Goal: Task Accomplishment & Management: Complete application form

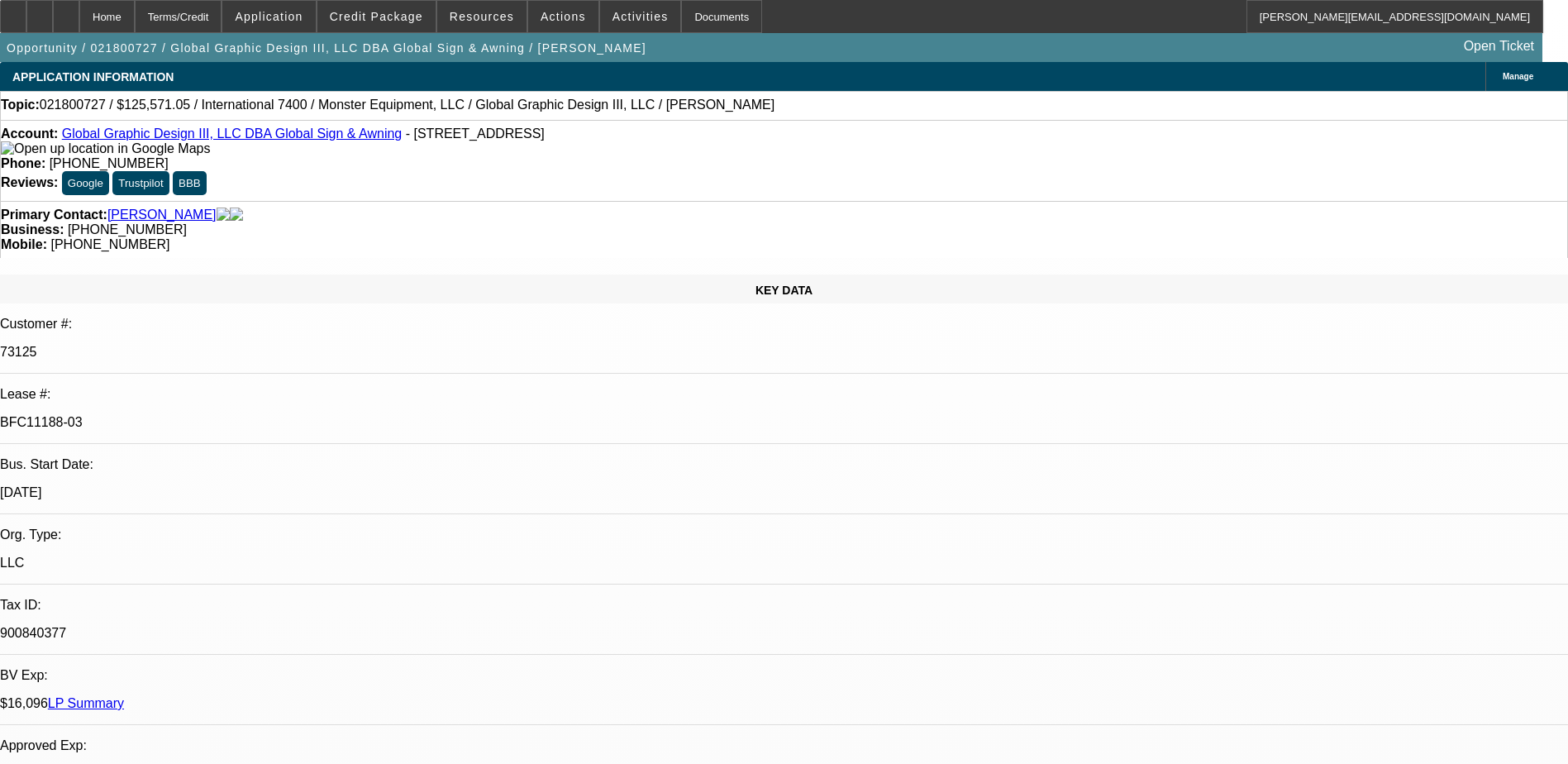
select select "0"
select select "3"
select select "0"
select select "2"
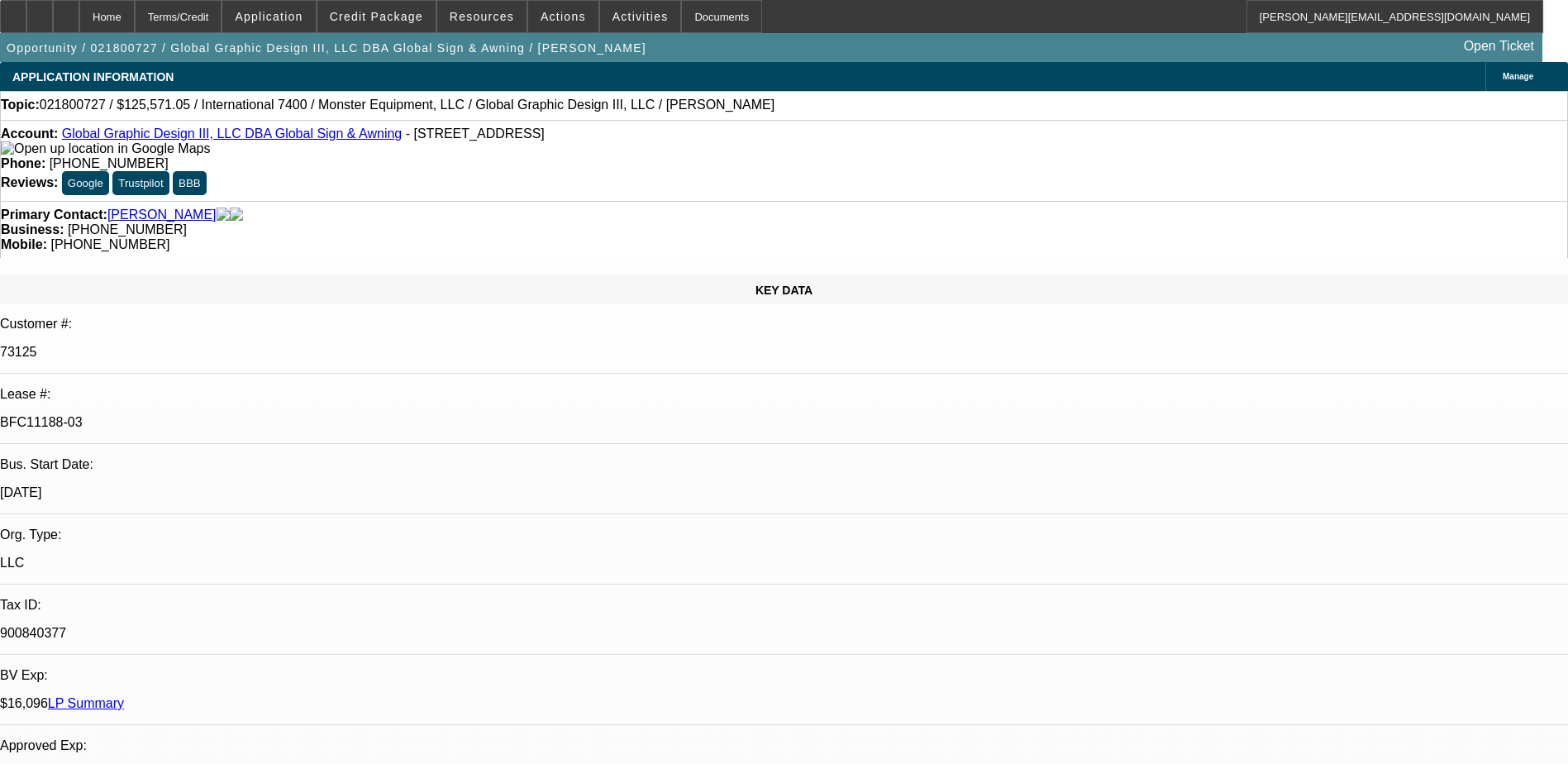
select select "0"
select select "2"
select select "0"
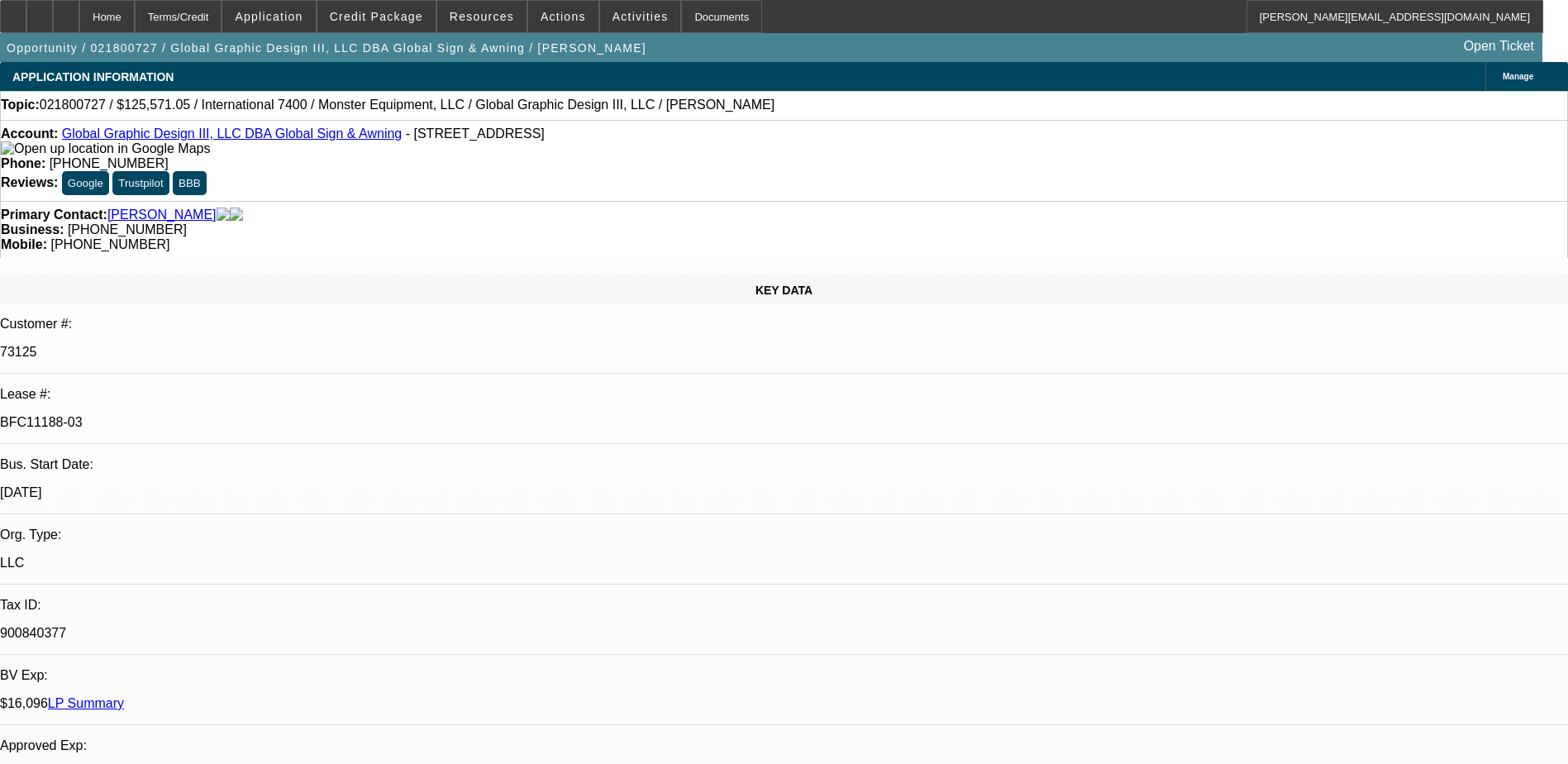
select select "2"
select select "0"
select select "1"
select select "2"
select select "6"
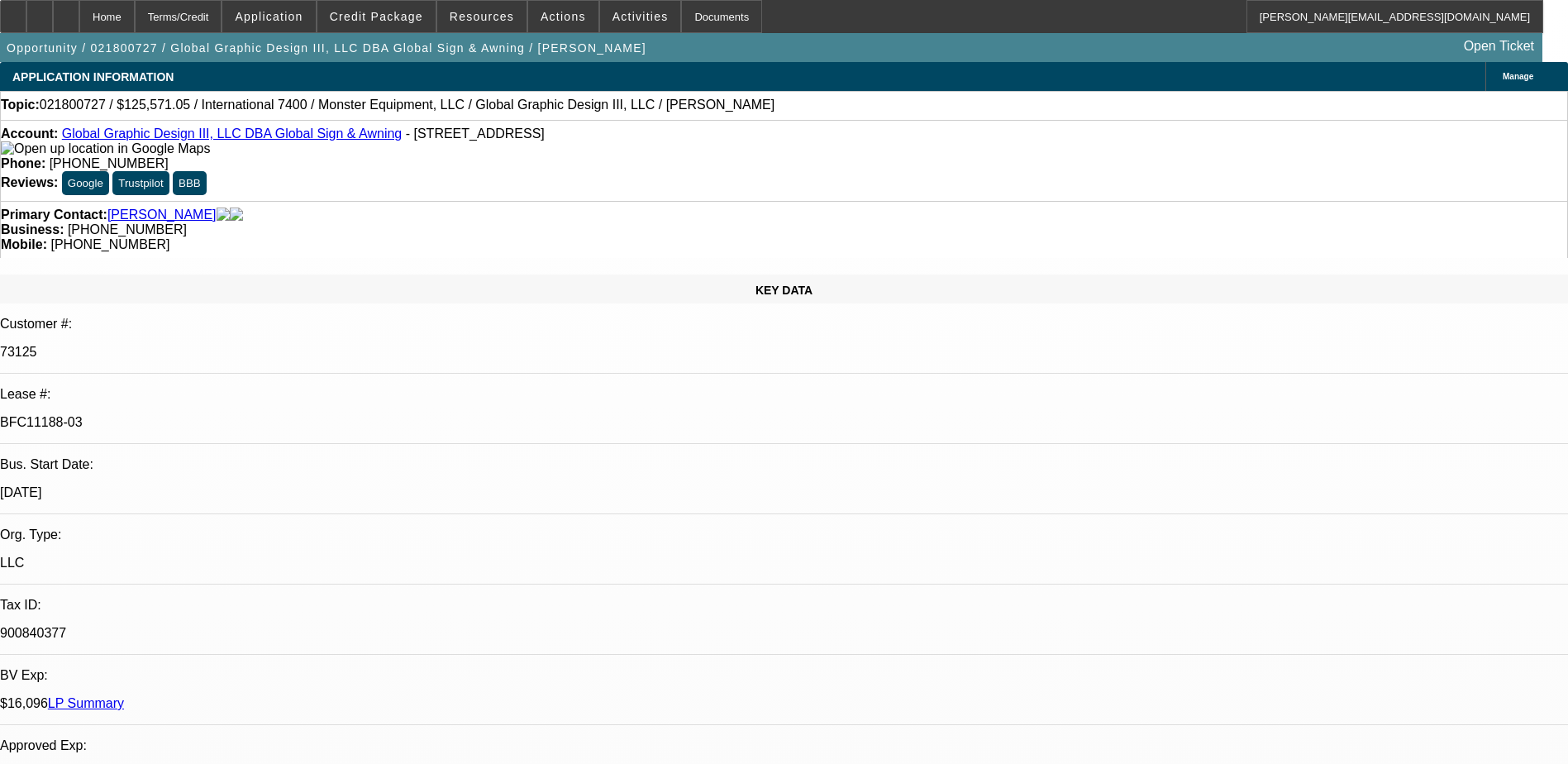
select select "1"
select select "2"
select select "6"
select select "1"
select select "2"
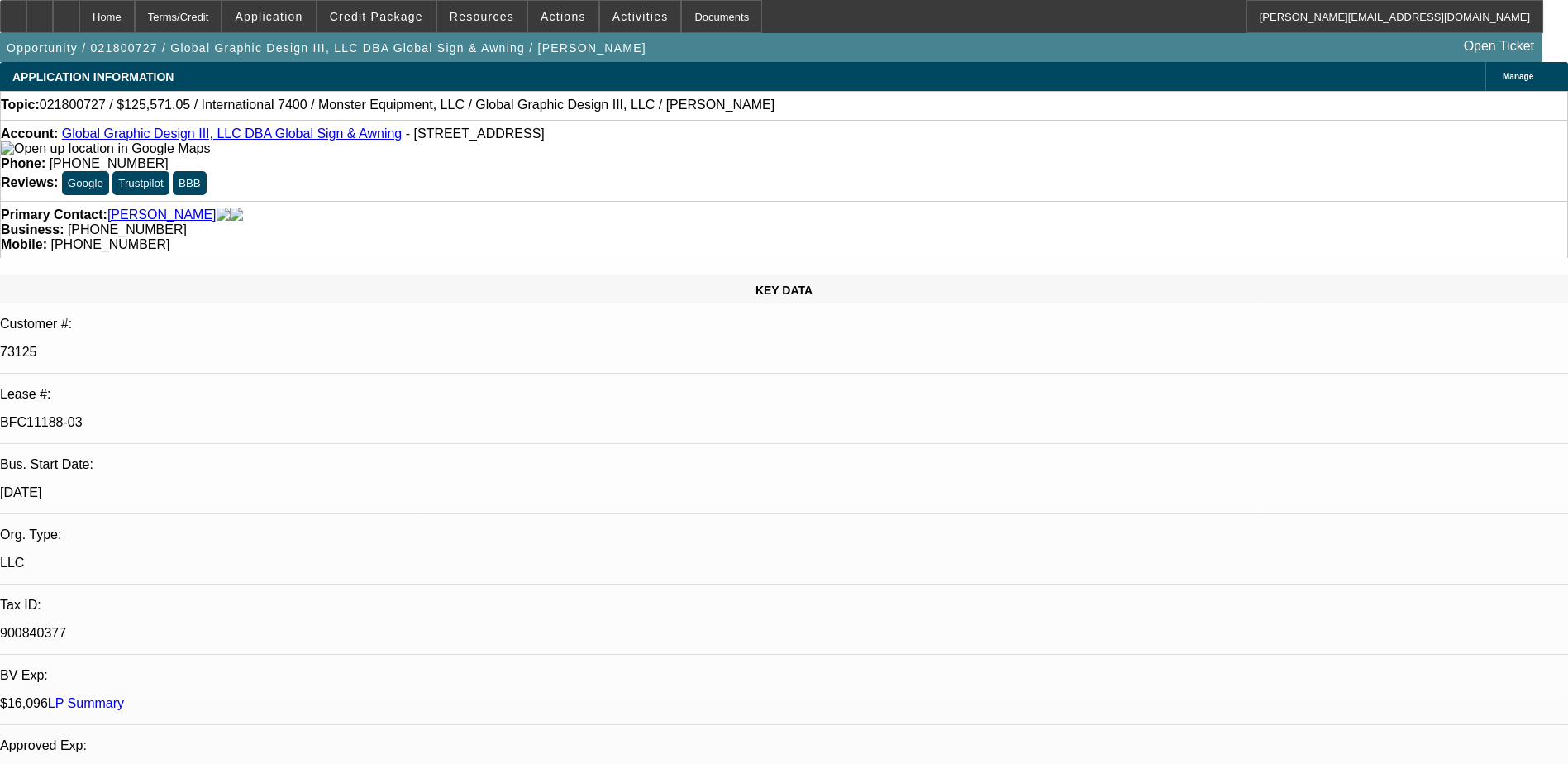
select select "6"
select select "1"
select select "2"
select select "6"
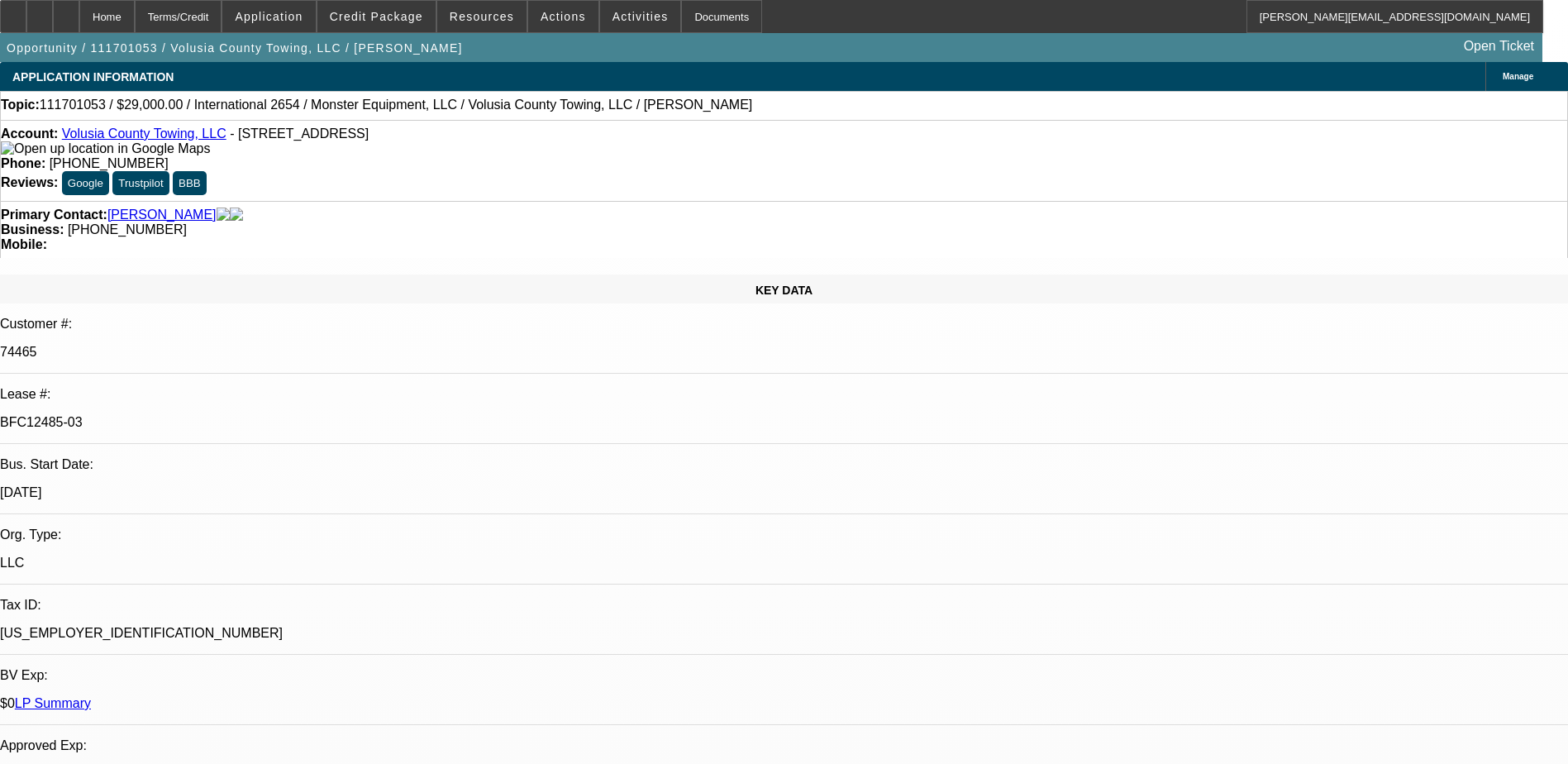
select select "0"
select select "2"
select select "0.1"
select select "0"
select select "2"
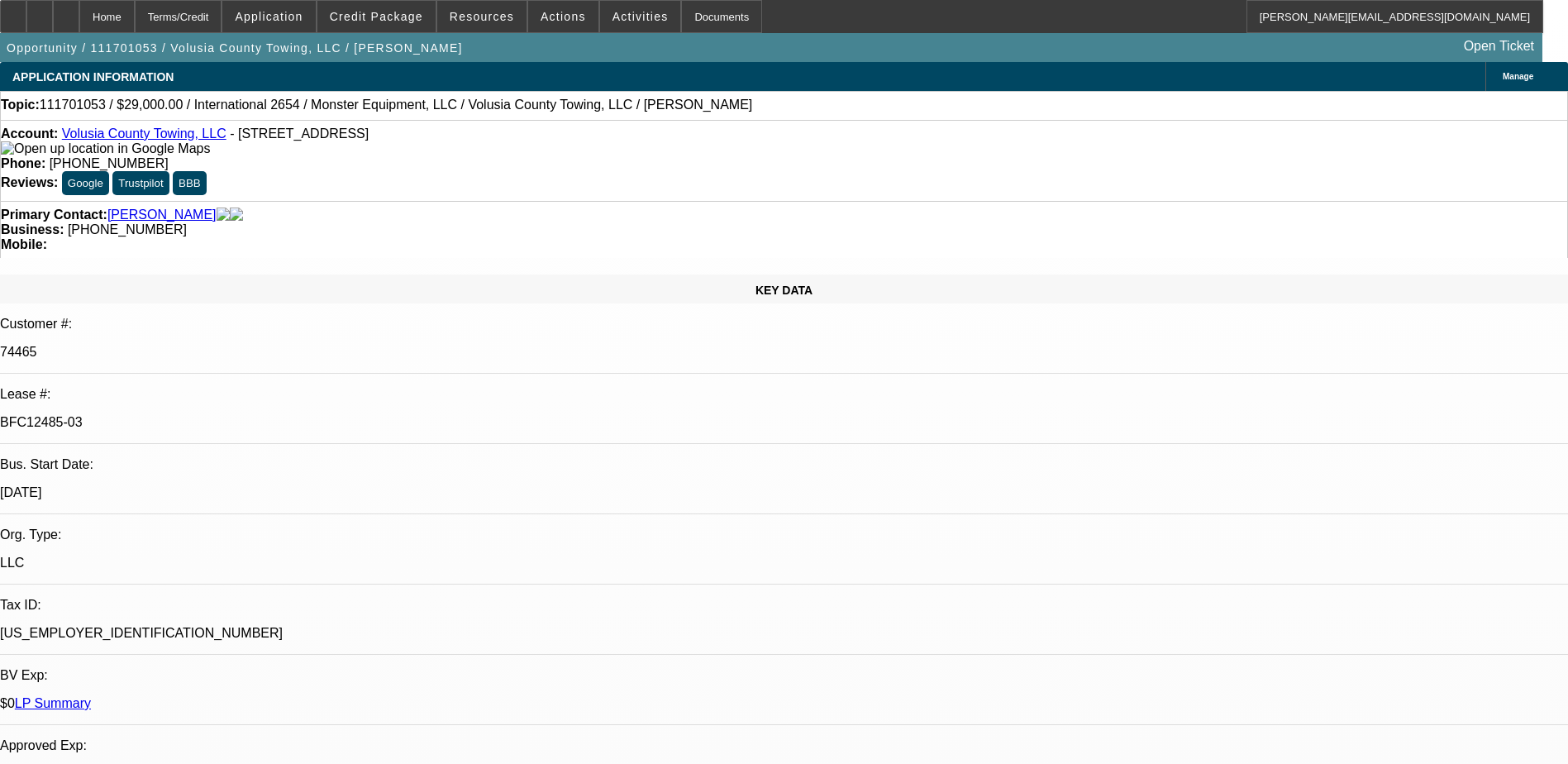
select select "0.1"
select select "0"
select select "2"
select select "0.1"
select select "0"
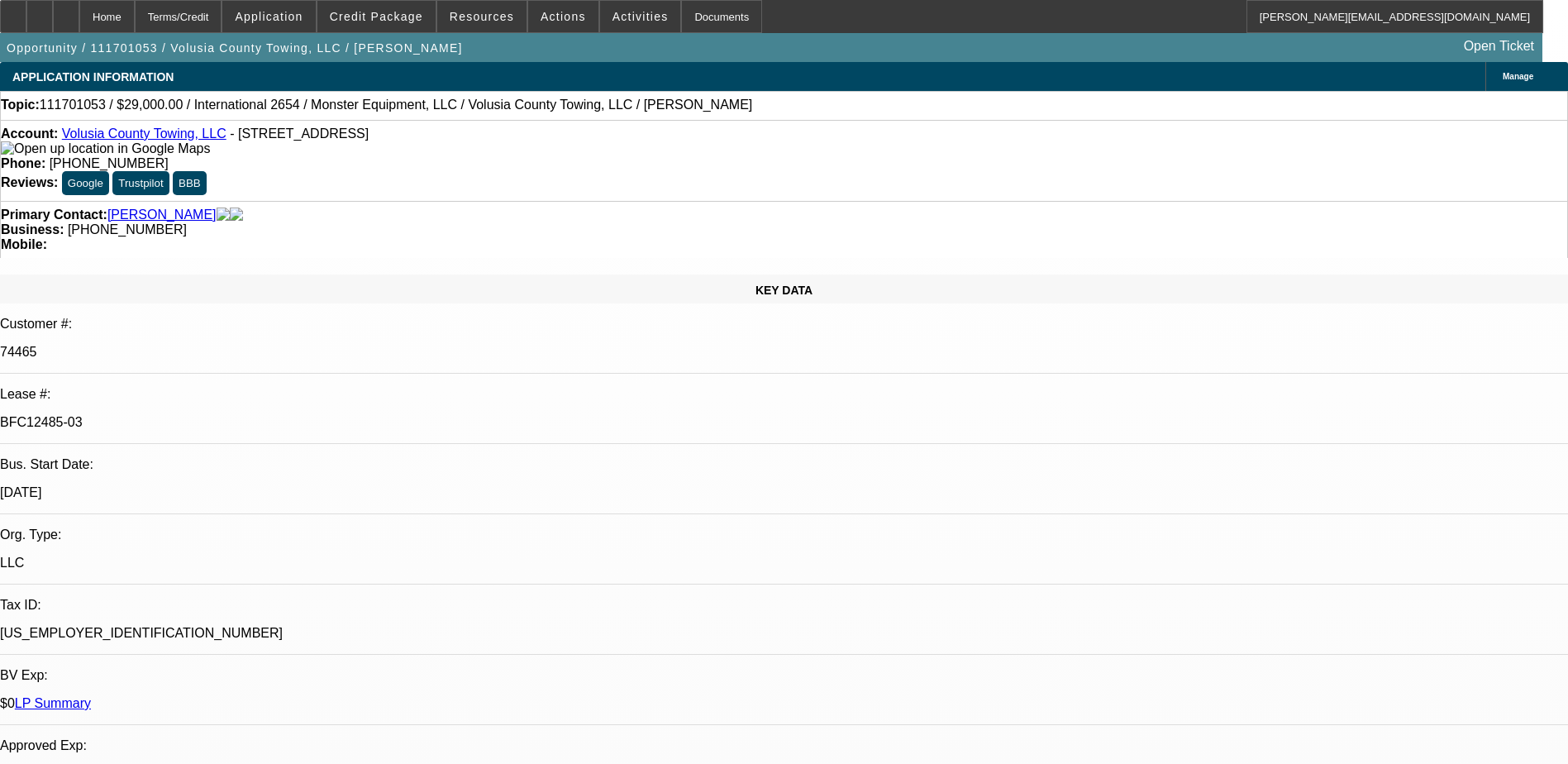
select select "2"
select select "0.1"
select select "1"
select select "2"
select select "4"
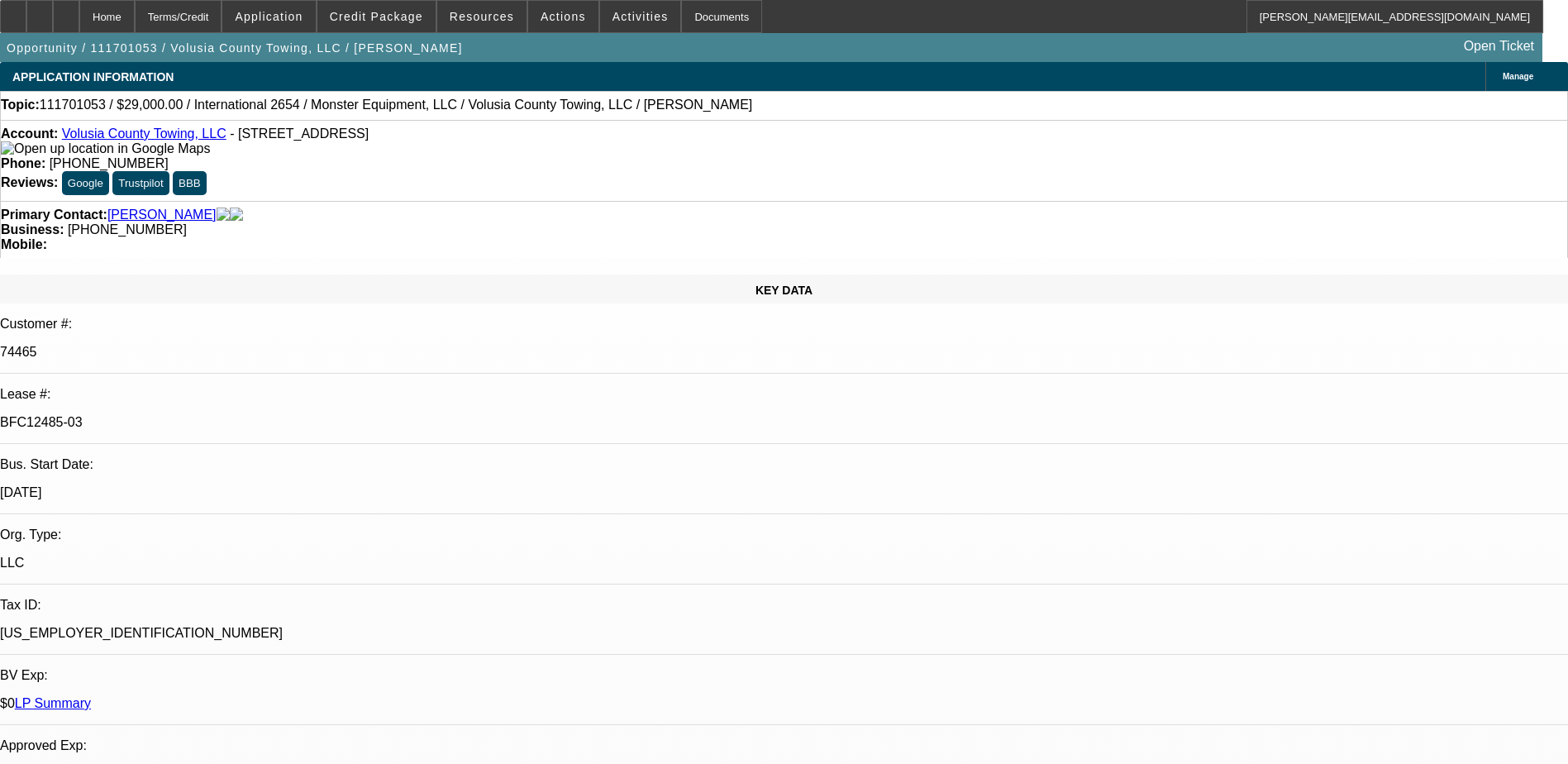
select select "1"
select select "2"
select select "4"
select select "1"
select select "2"
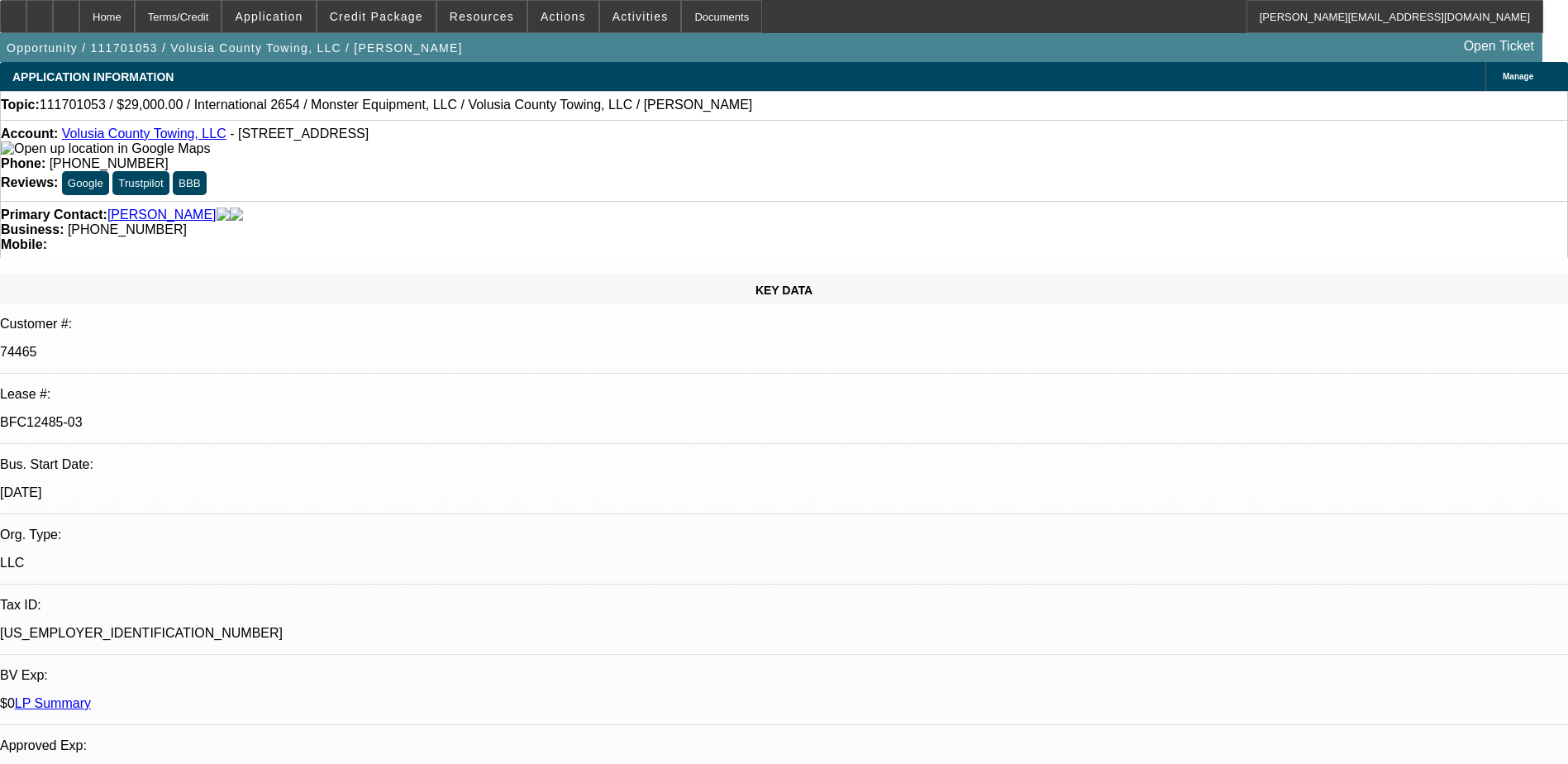
select select "4"
select select "1"
select select "2"
select select "4"
select select "0"
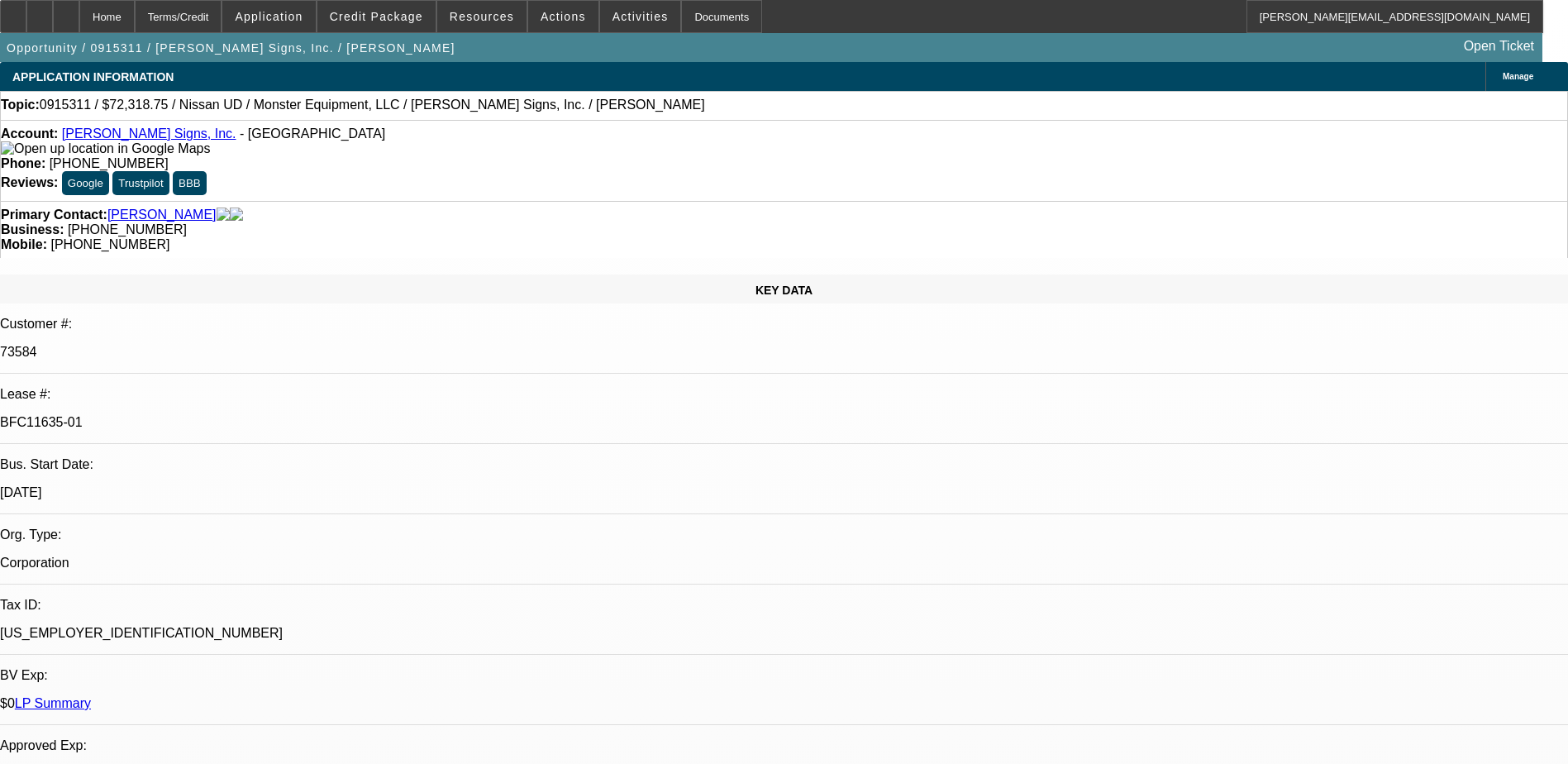
select select "0"
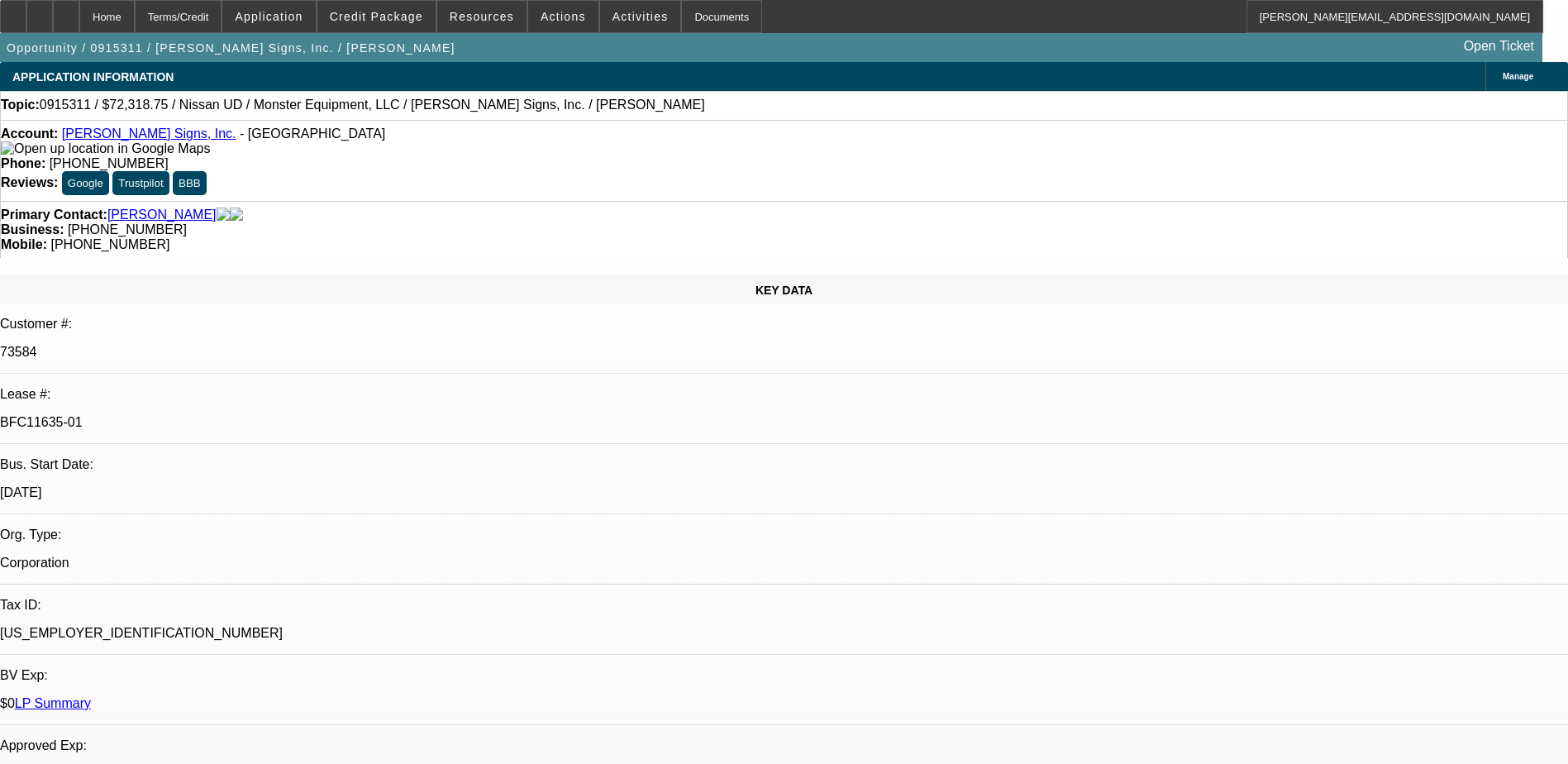
select select "0"
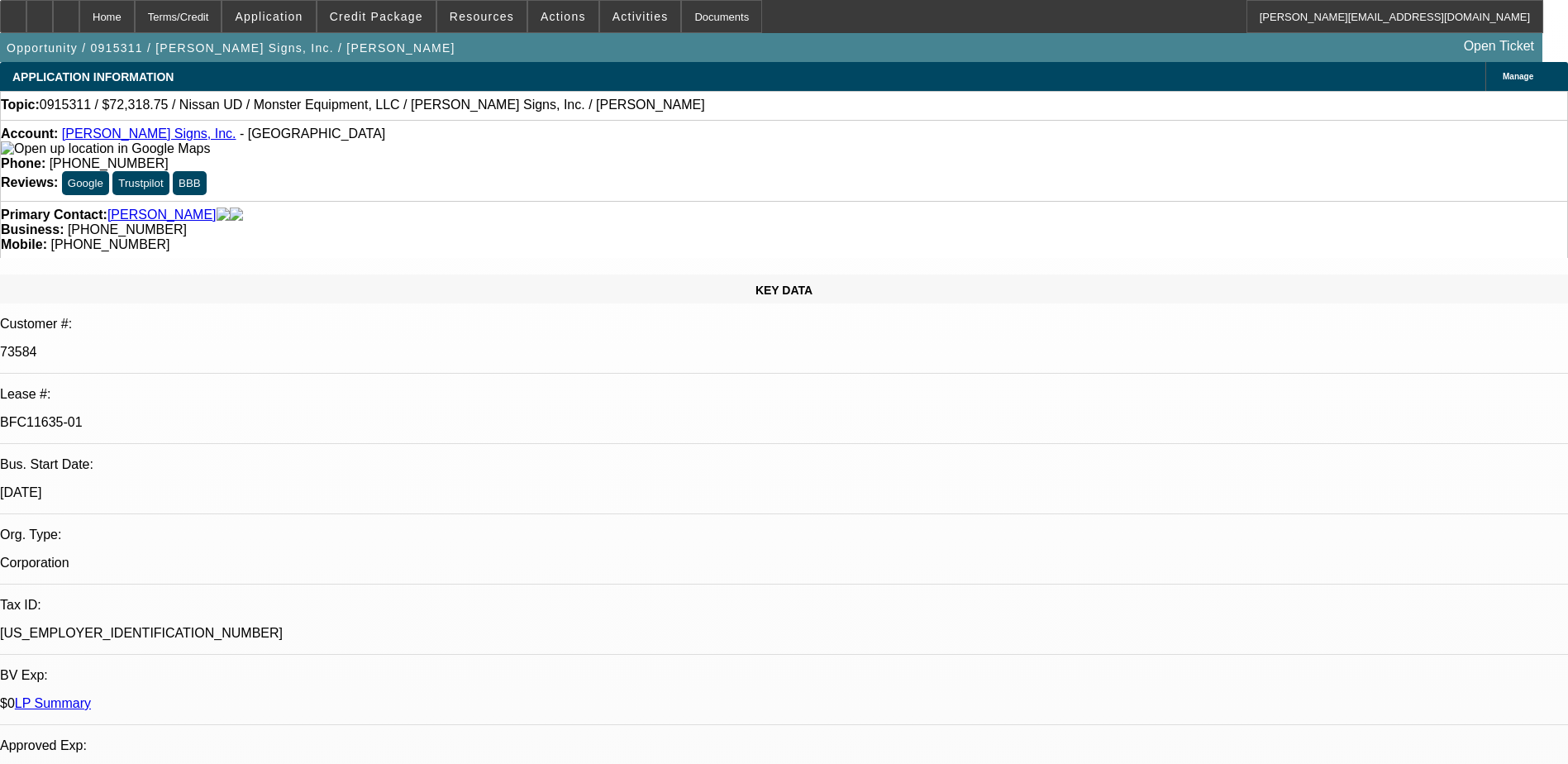
select select "0"
select select "1"
select select "6"
select select "1"
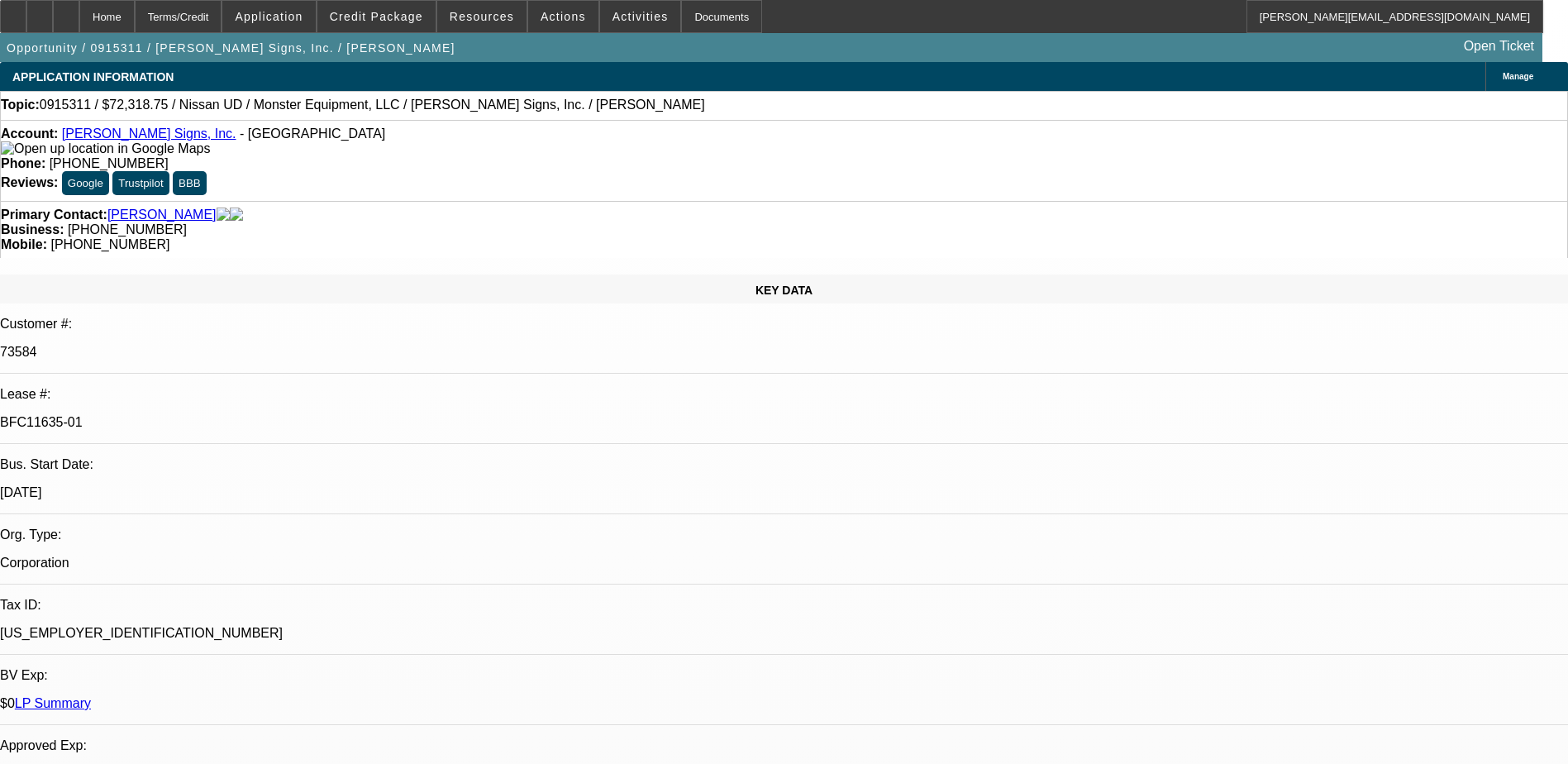
select select "1"
select select "6"
select select "1"
select select "6"
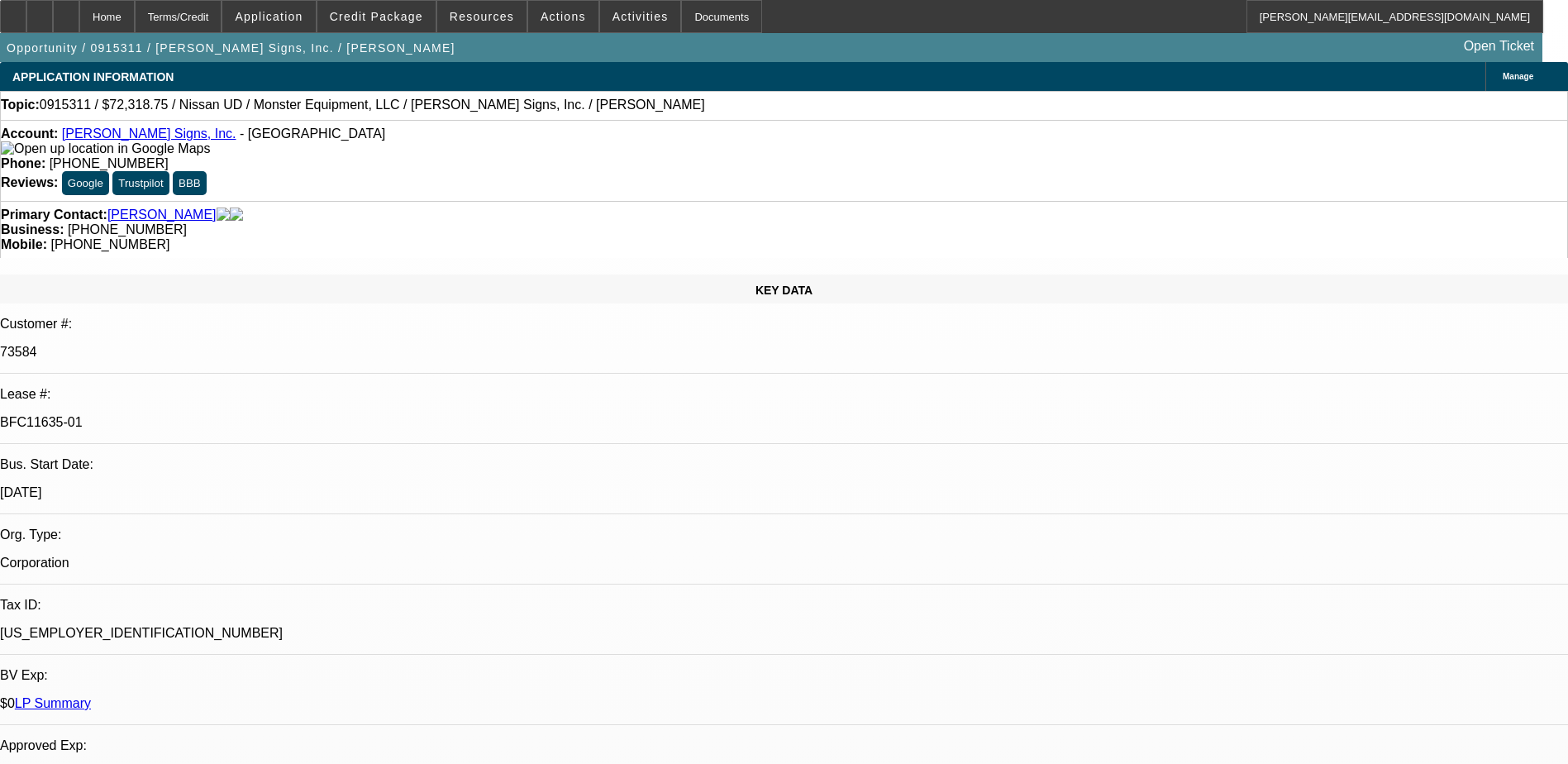
select select "1"
select select "6"
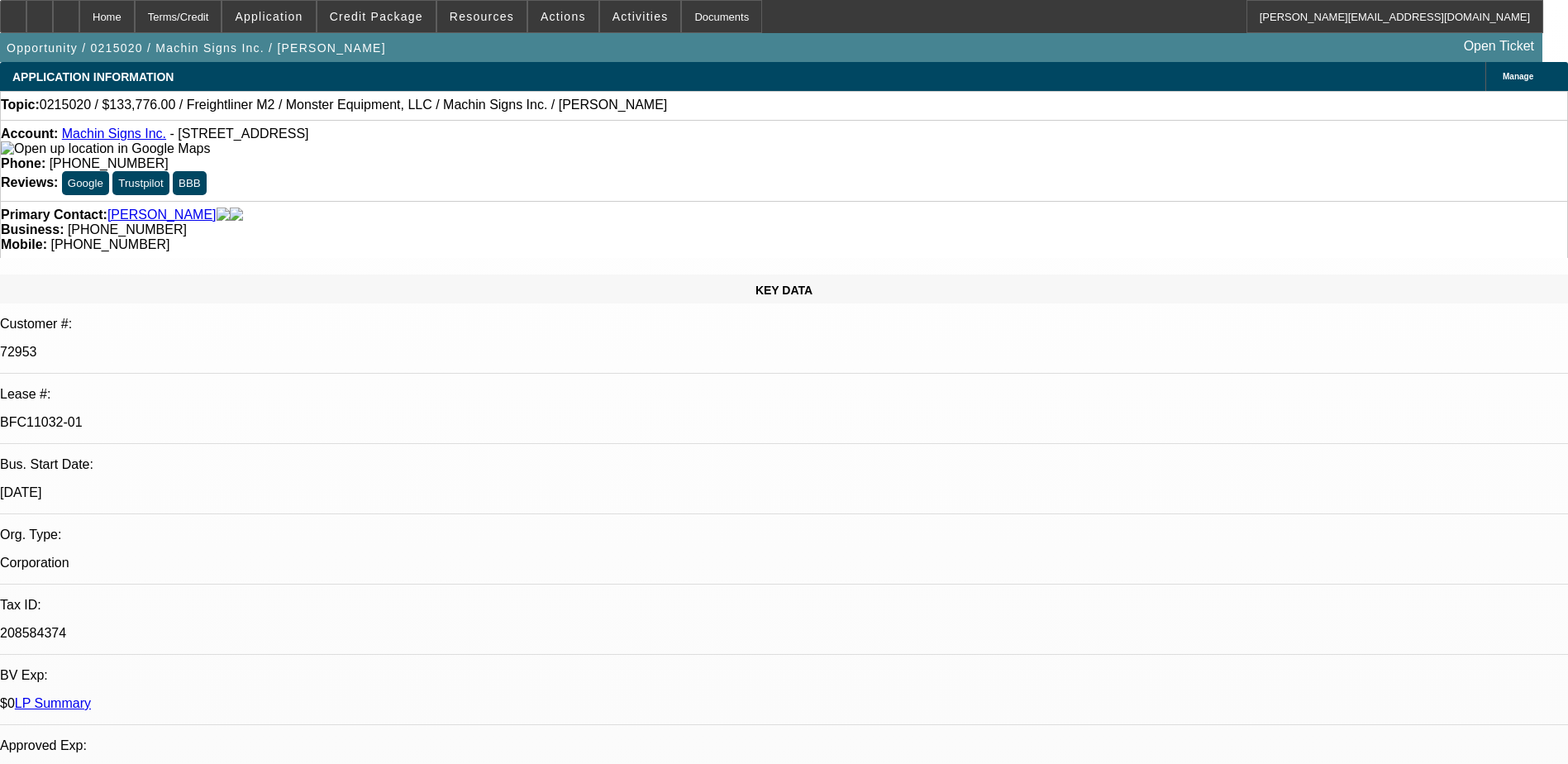
select select "0"
select select "0.1"
select select "4"
select select "0"
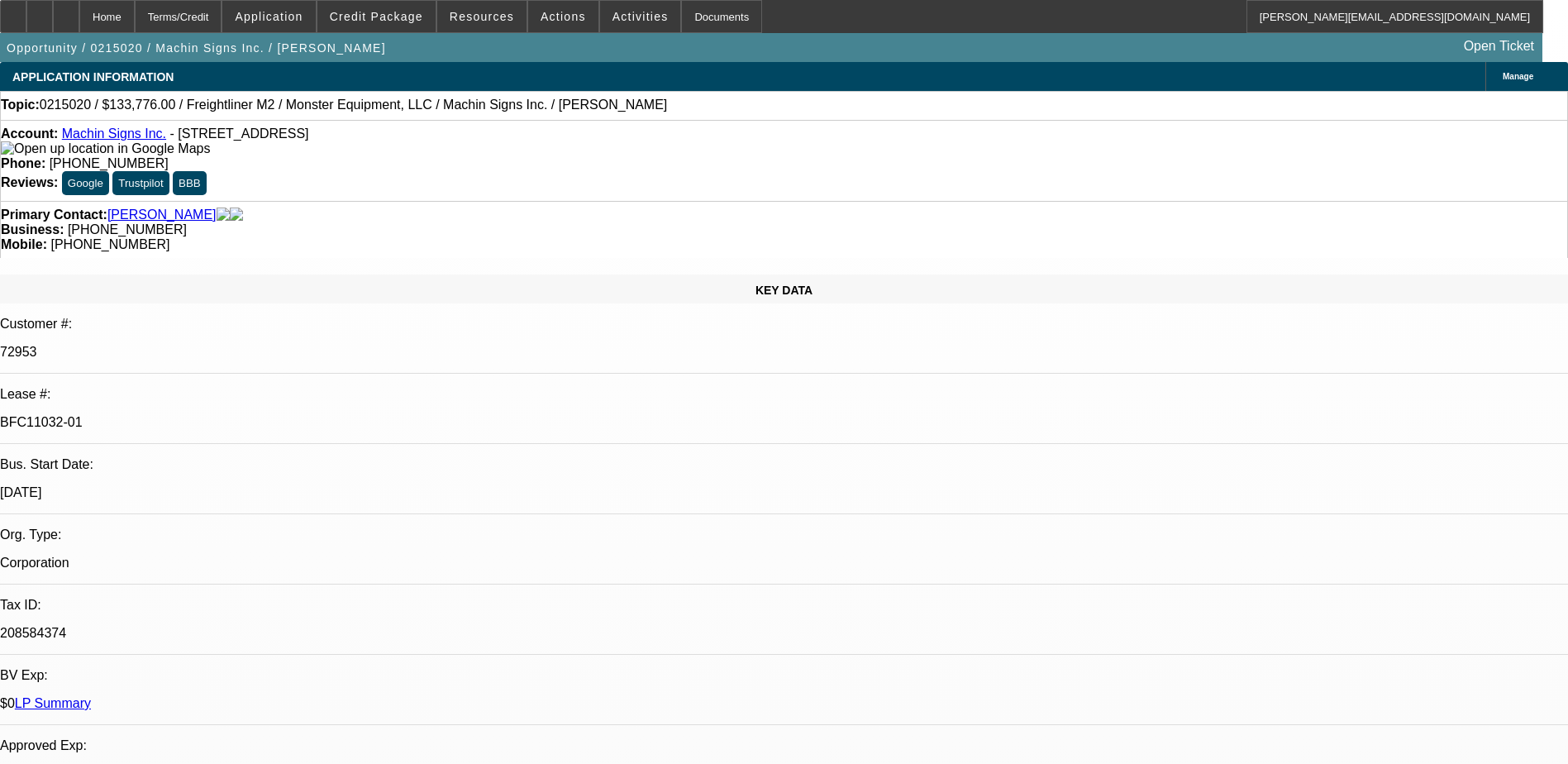
select select "0"
select select "0.1"
select select "4"
select select "0"
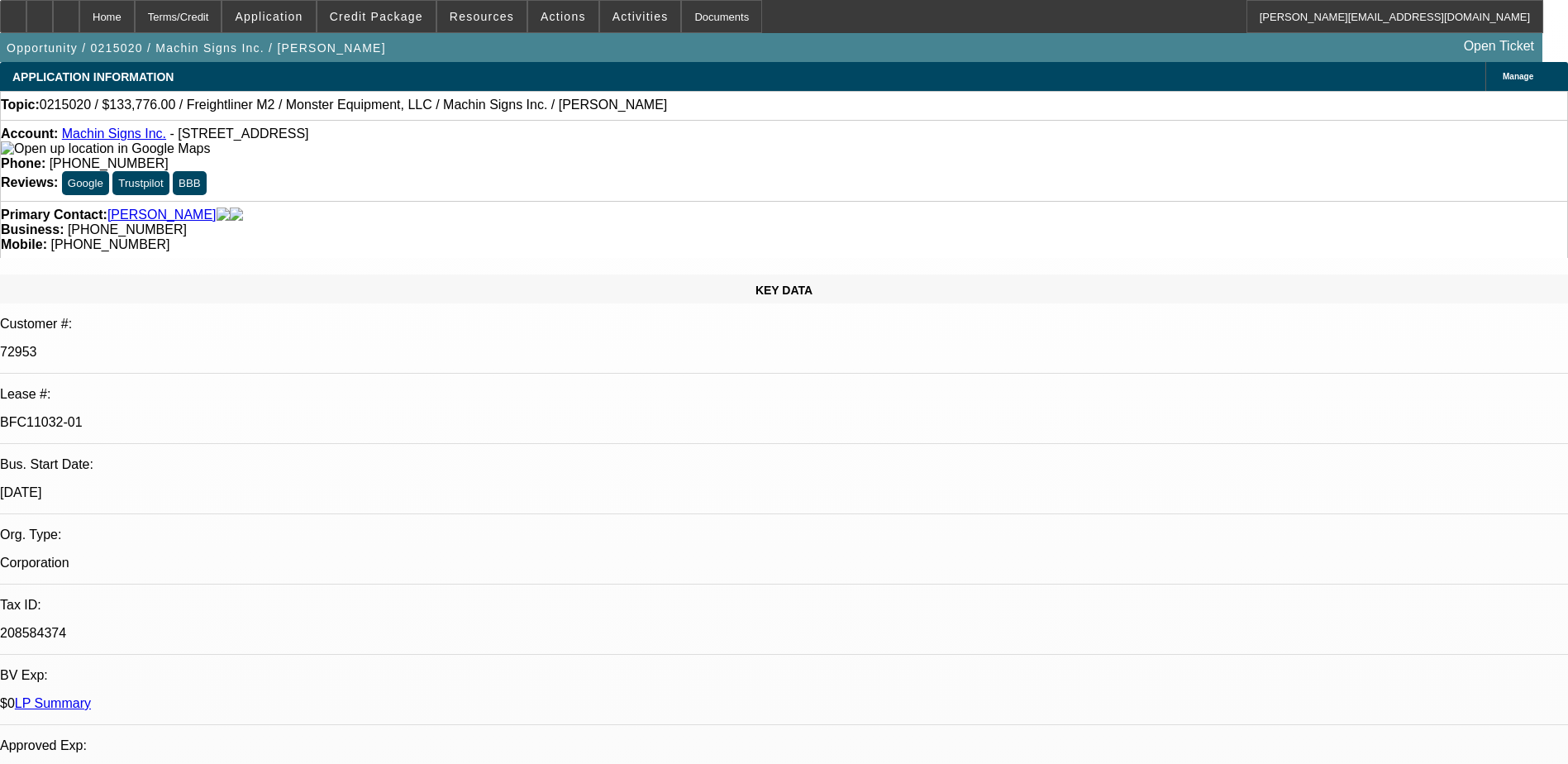
select select "0.1"
select select "4"
select select "0"
select select "0.1"
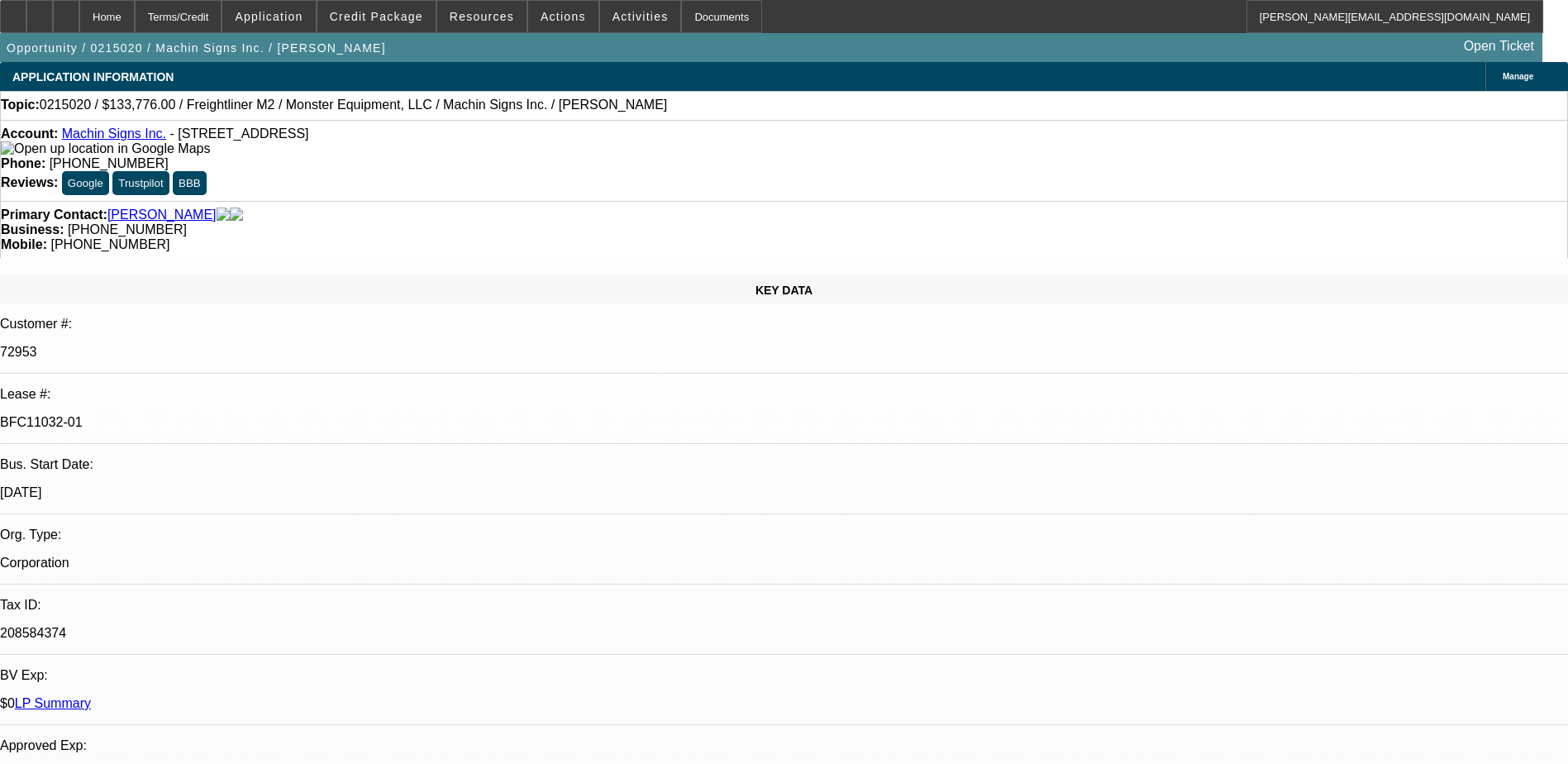
select select "4"
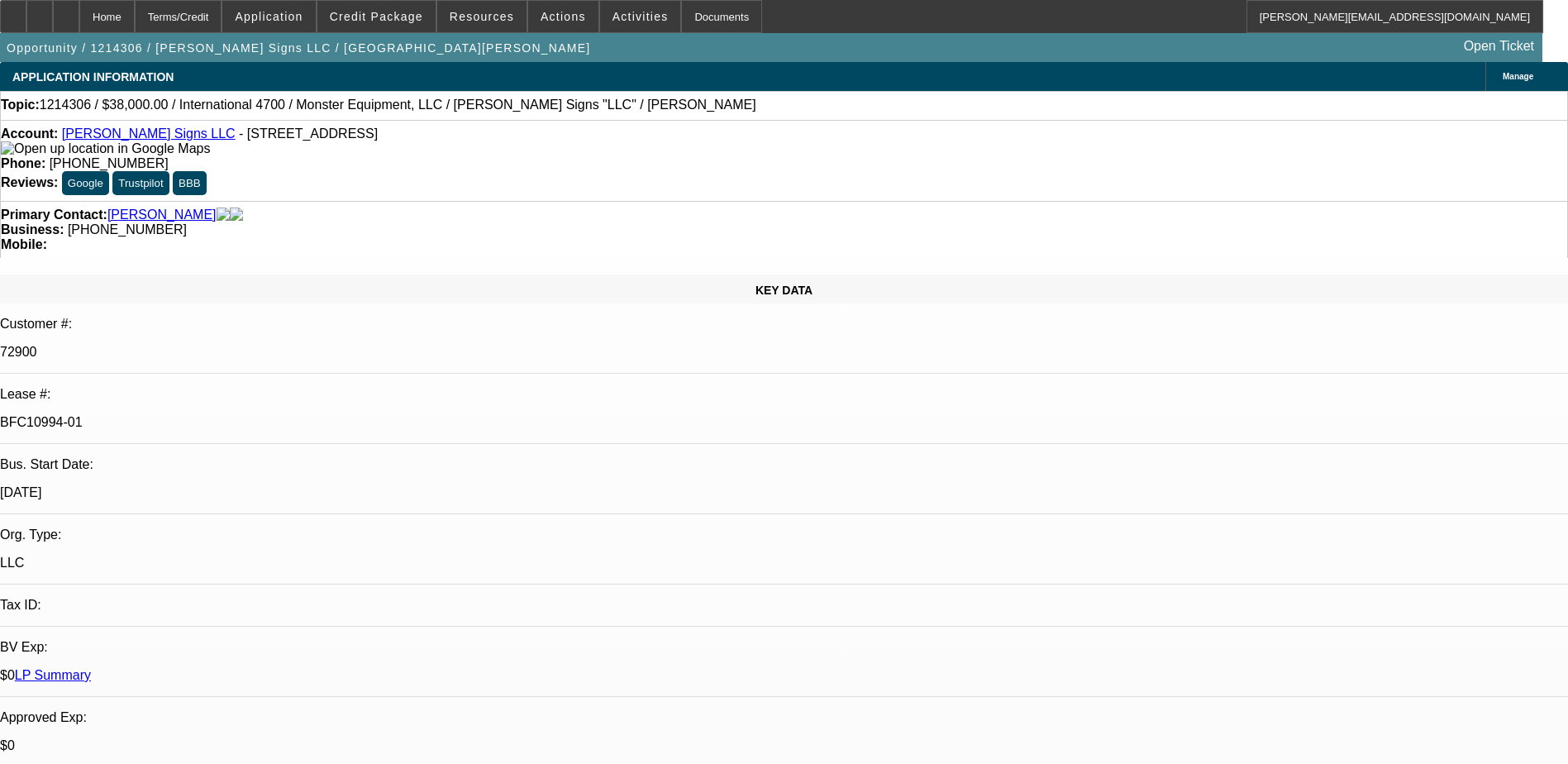
select select "0"
select select "2"
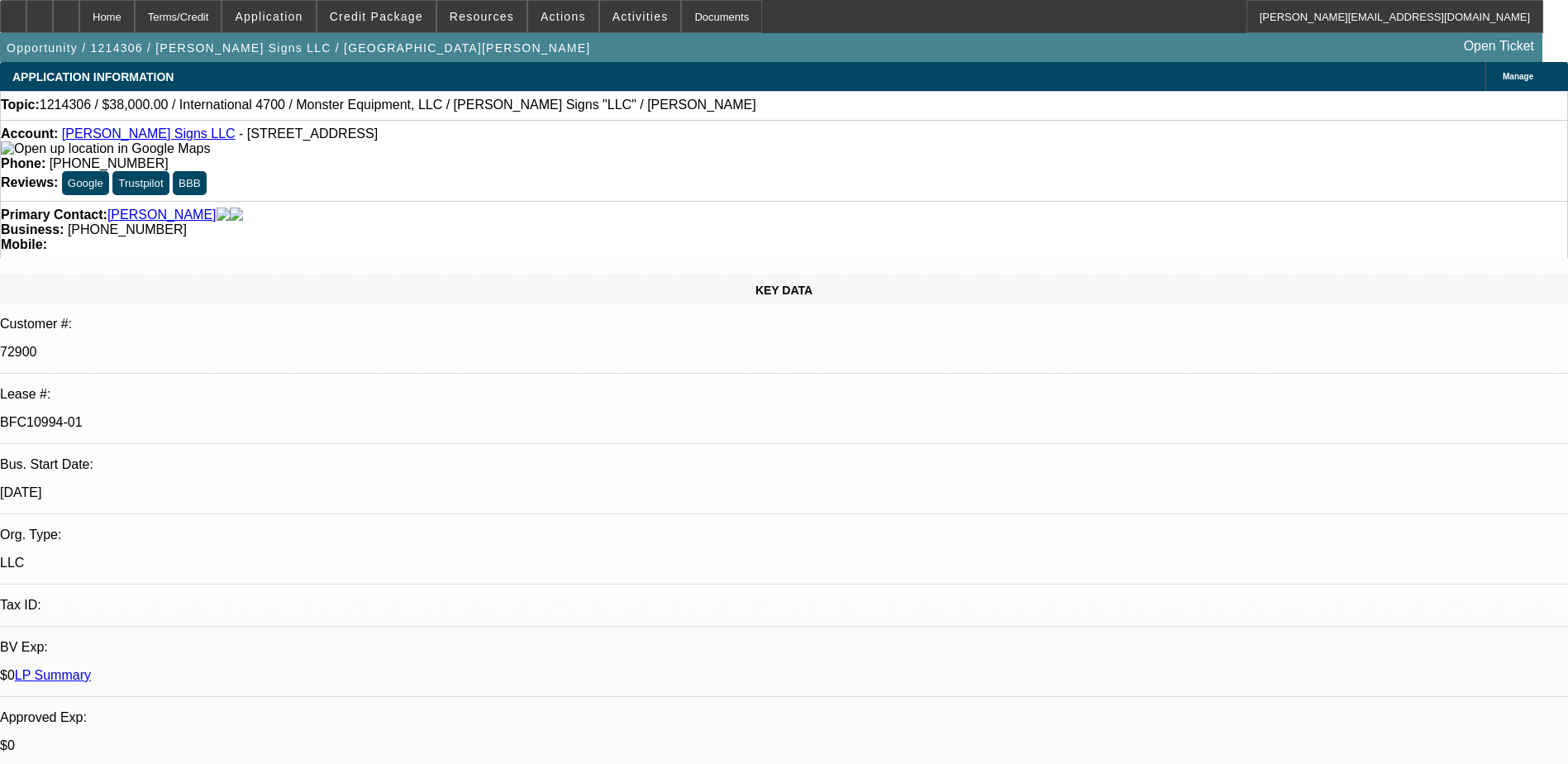
select select "0"
select select "2"
select select "0"
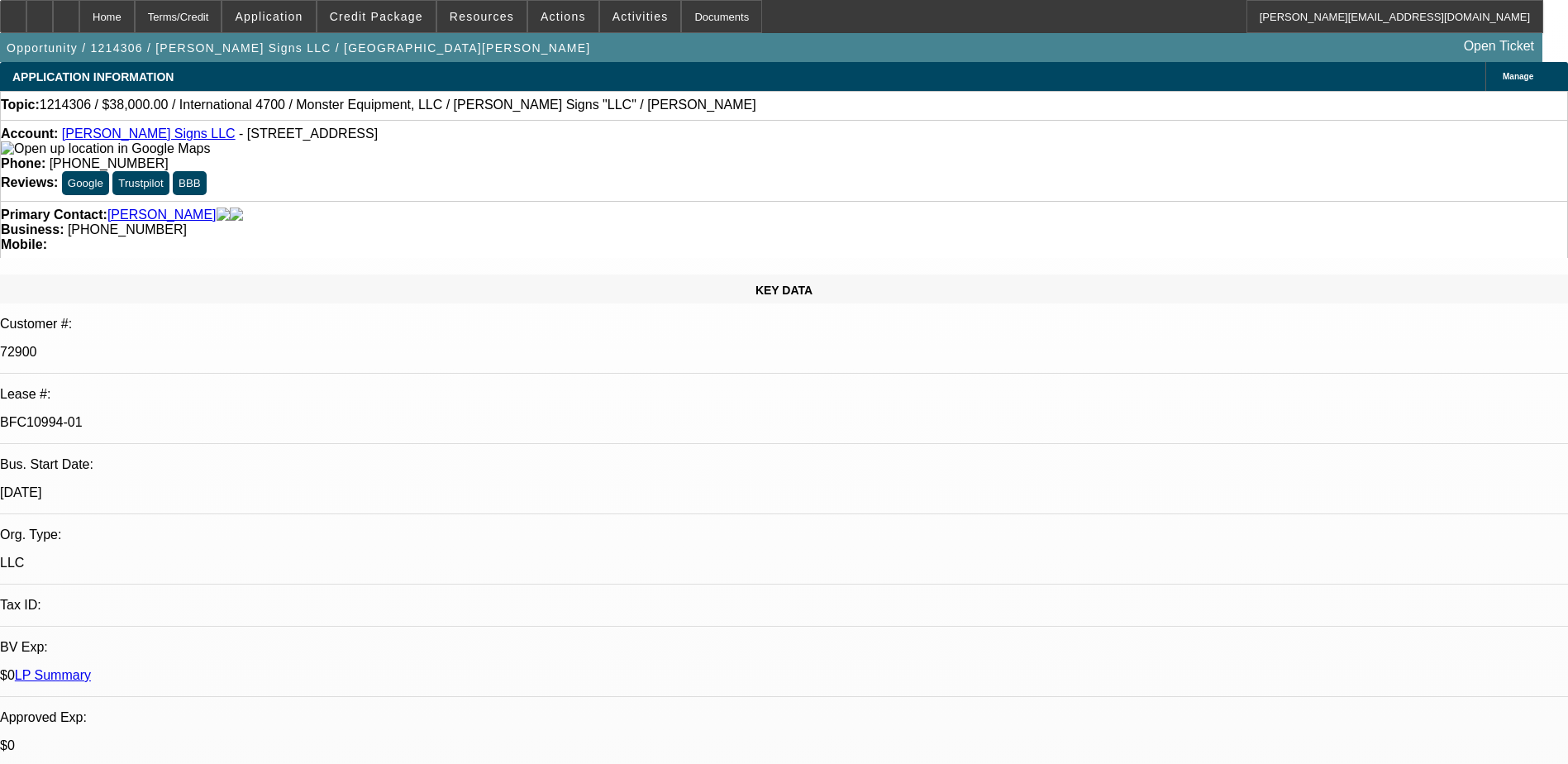
select select "2"
select select "0.1"
select select "1"
select select "2"
select select "6"
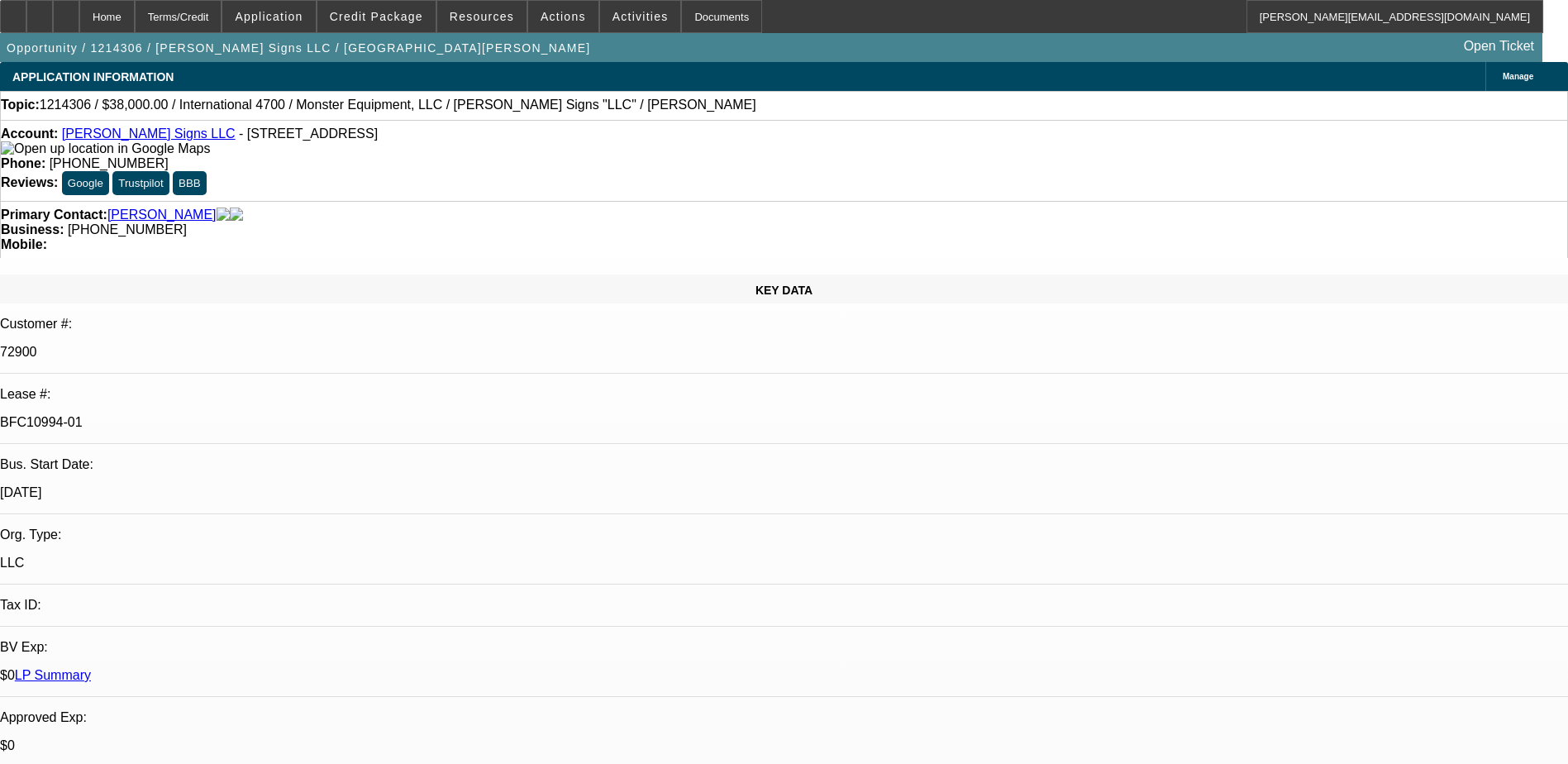
select select "1"
select select "2"
select select "6"
select select "1"
select select "2"
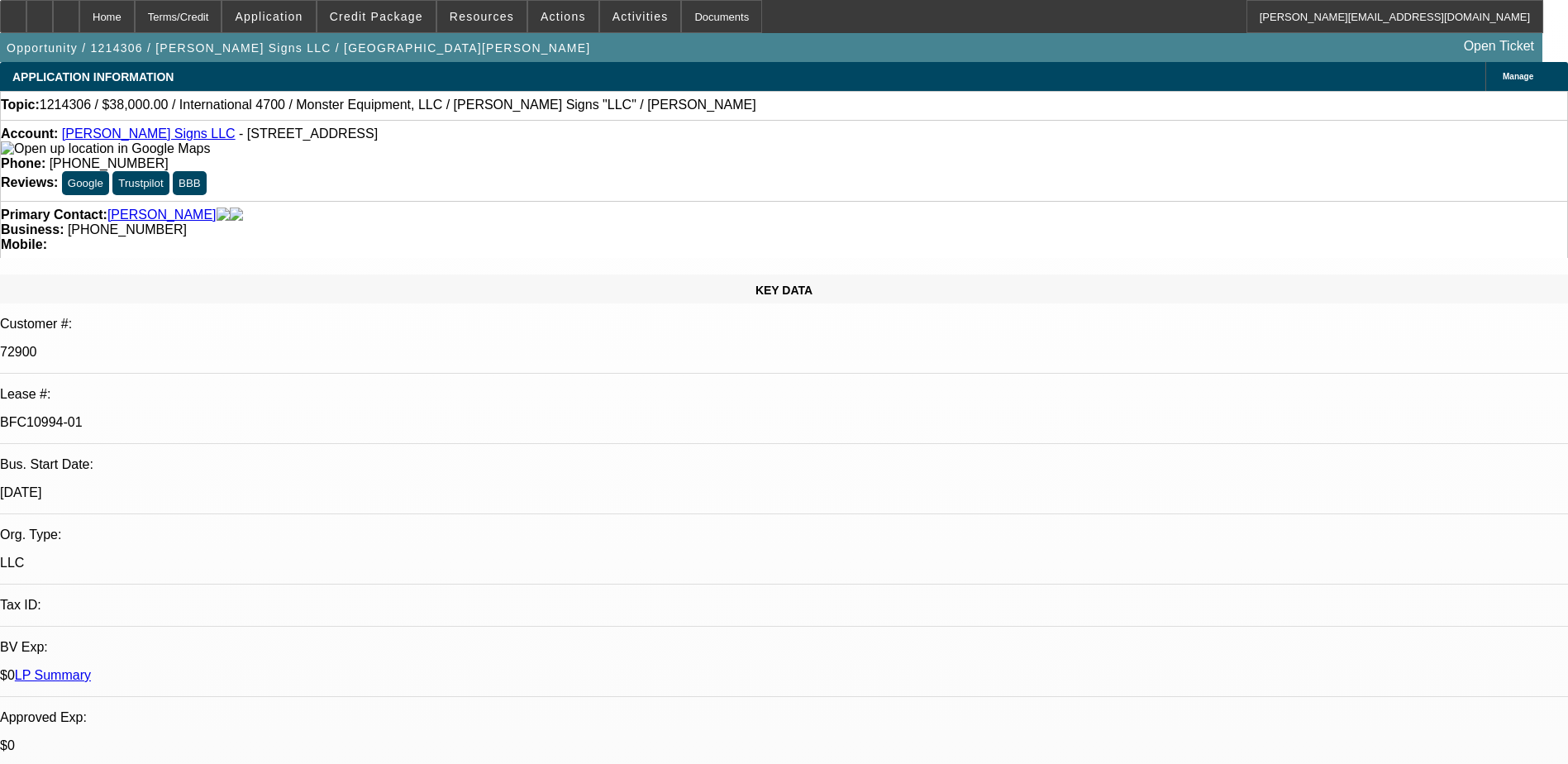
select select "6"
select select "1"
select select "2"
select select "4"
